Goal: Task Accomplishment & Management: Complete application form

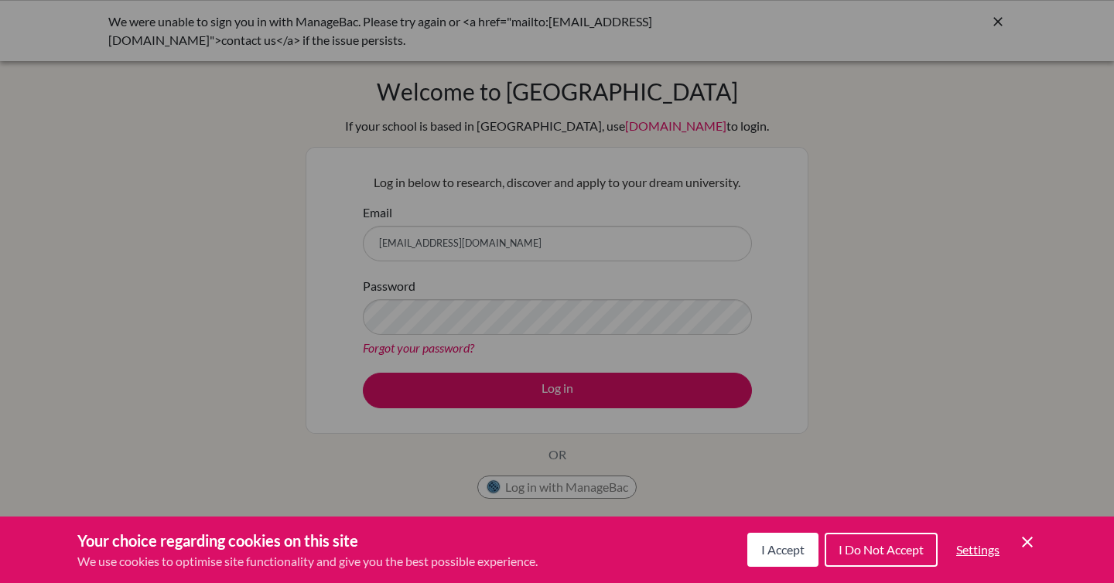
click at [994, 141] on div "Cookie Preferences" at bounding box center [557, 291] width 1114 height 583
click at [850, 548] on span "I Do Not Accept" at bounding box center [881, 549] width 85 height 15
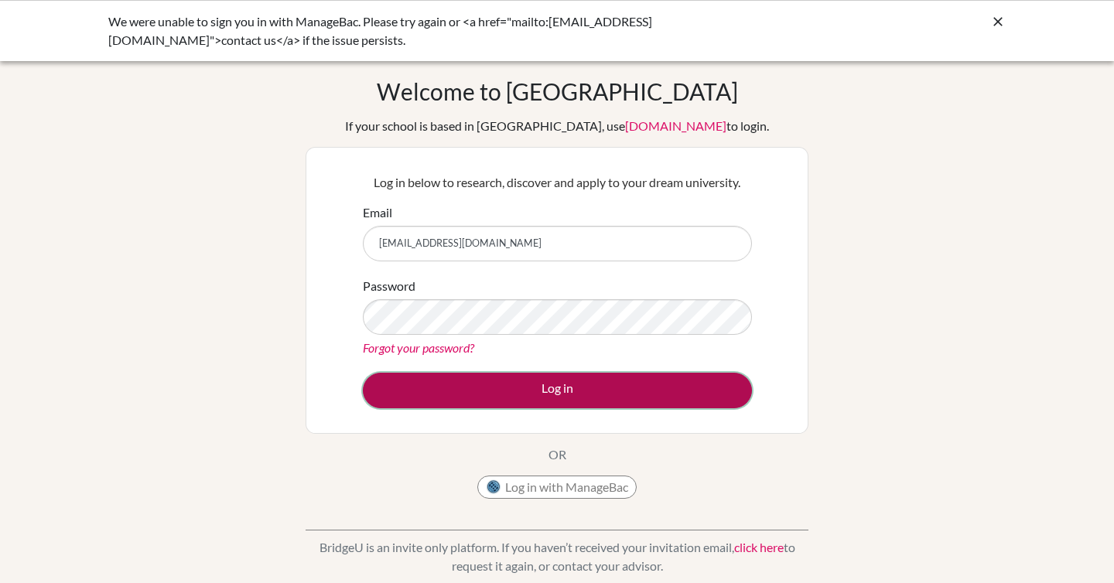
click at [539, 385] on button "Log in" at bounding box center [557, 391] width 389 height 36
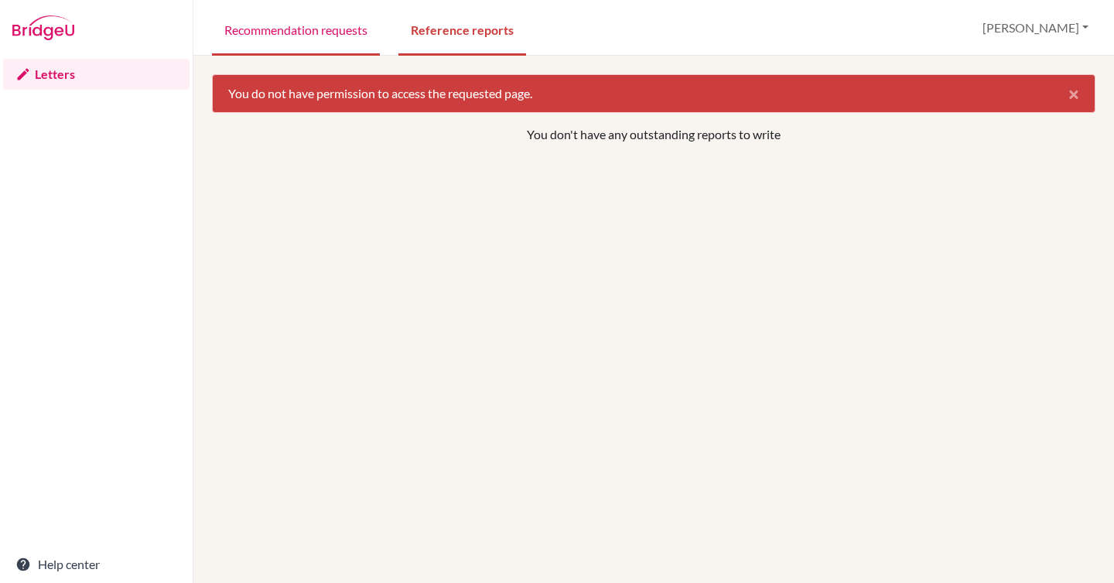
click at [350, 31] on link "Recommendation requests" at bounding box center [296, 28] width 168 height 53
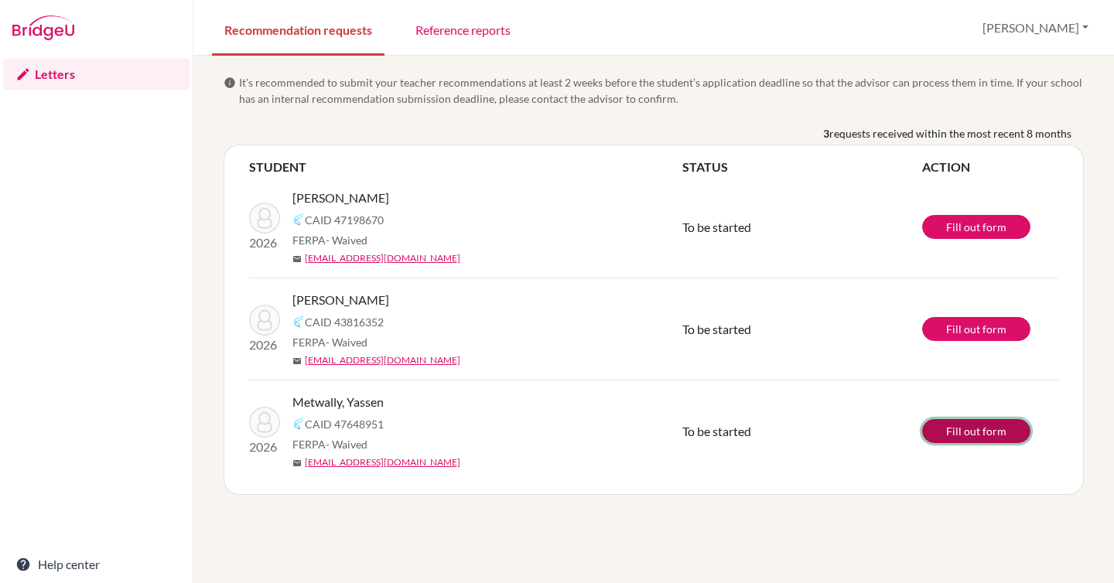
click at [969, 429] on link "Fill out form" at bounding box center [976, 431] width 108 height 24
